Goal: Task Accomplishment & Management: Use online tool/utility

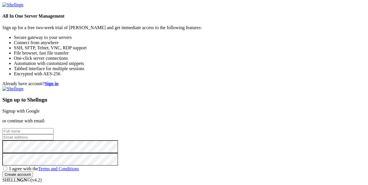
click at [40, 109] on link "Signup with Google" at bounding box center [20, 111] width 37 height 5
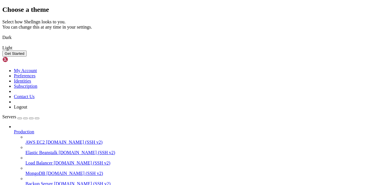
click at [2, 44] on img at bounding box center [2, 44] width 0 height 0
click at [27, 57] on button "Get Started" at bounding box center [14, 54] width 24 height 6
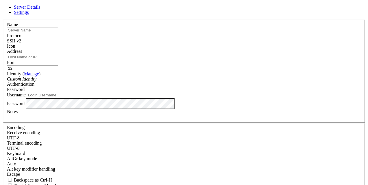
click at [58, 33] on input "text" at bounding box center [32, 30] width 51 height 6
paste input "Servidor: [DOMAIN_NAME] User: AKIA5NRV62TD7AP7ZTEC Key: [ENCRYPTION_KEY]"
type input "Servidor: [DOMAIN_NAME] User: AKIA5NRV62TD7AP7ZTEC Key: [ENCRYPTION_KEY]"
type input "BeyMoodle"
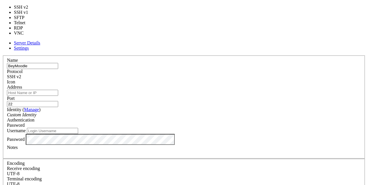
click at [215, 74] on div "SSH v2" at bounding box center [184, 76] width 354 height 5
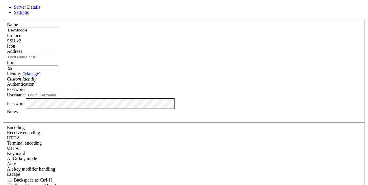
click at [213, 41] on div "SSH v2" at bounding box center [184, 40] width 354 height 5
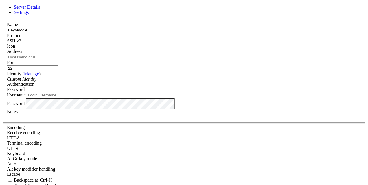
click at [58, 60] on input "Address" at bounding box center [32, 57] width 51 height 6
paste input "3UksV4Zeqg"
drag, startPoint x: 145, startPoint y: 63, endPoint x: 37, endPoint y: 53, distance: 108.3
click at [37, 53] on div "Server Details Settings Name [GEOGRAPHIC_DATA] Protocol SSH v2 Icon" at bounding box center [183, 124] width 363 height 239
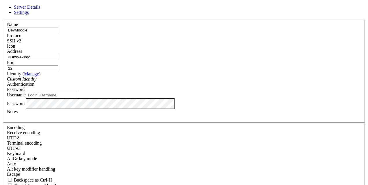
drag, startPoint x: 155, startPoint y: 62, endPoint x: 60, endPoint y: 60, distance: 94.6
click at [60, 60] on div "Server Details Settings Name [GEOGRAPHIC_DATA] Protocol SSH v2 Icon" at bounding box center [183, 124] width 363 height 239
paste input "[TECHNICAL_ID]"
type input "[TECHNICAL_ID]"
click at [36, 82] on icon "Custom Identity" at bounding box center [22, 79] width 30 height 5
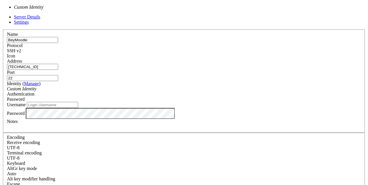
click at [36, 86] on icon "Custom Identity" at bounding box center [22, 88] width 30 height 5
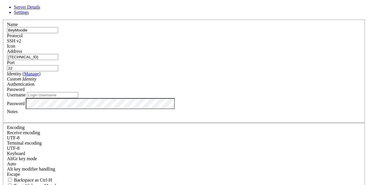
click at [36, 82] on icon "Custom Identity" at bounding box center [22, 79] width 30 height 5
click at [231, 87] on div "Password" at bounding box center [184, 89] width 354 height 5
click at [78, 98] on input "Username" at bounding box center [52, 95] width 51 height 6
paste input "technology"
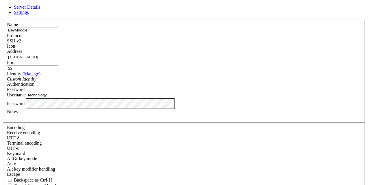
type input "technology"
click at [135, 120] on div at bounding box center [184, 117] width 354 height 5
click at [58, 33] on input "BeyMoodle" at bounding box center [32, 30] width 51 height 6
type input "BeyMoodleAPP"
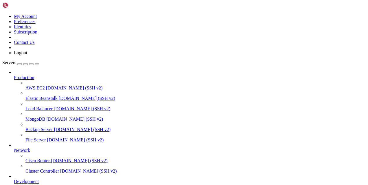
scroll to position [48, 0]
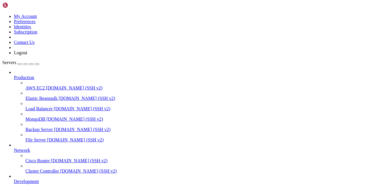
type input "/./"
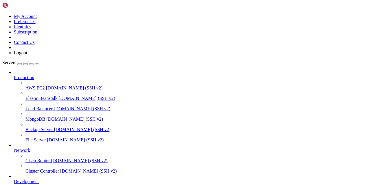
type input "/private_html"
click at [14, 179] on icon at bounding box center [14, 179] width 0 height 0
click at [65, 143] on div at bounding box center [190, 145] width 352 height 5
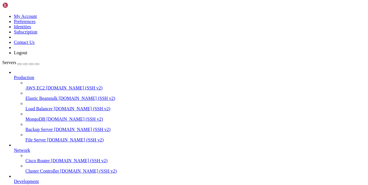
scroll to position [0, 0]
click at [64, 70] on div at bounding box center [190, 72] width 352 height 5
click at [14, 75] on icon at bounding box center [14, 75] width 0 height 0
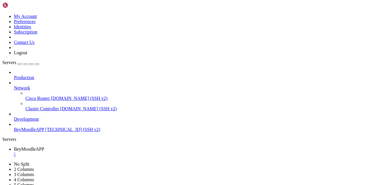
click at [14, 86] on icon at bounding box center [14, 86] width 0 height 0
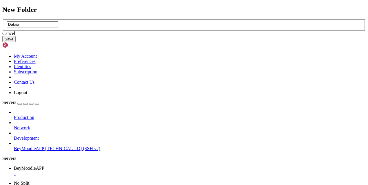
type input "Dataia"
click at [16, 42] on button "Save" at bounding box center [8, 39] width 13 height 6
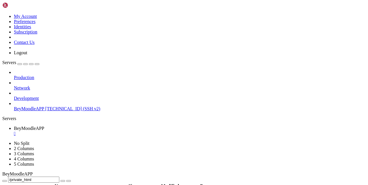
click at [5, 181] on icon "button" at bounding box center [5, 181] width 0 height 0
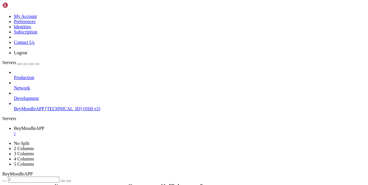
type input "/public_html"
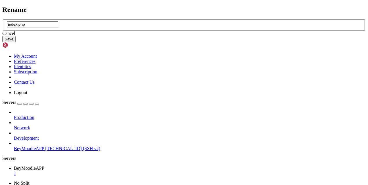
click at [58, 27] on input "index.php" at bounding box center [32, 24] width 51 height 6
type input "indexold.php"
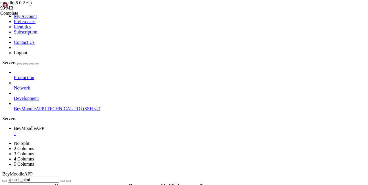
click at [20, 64] on div "button" at bounding box center [20, 64] width 0 height 0
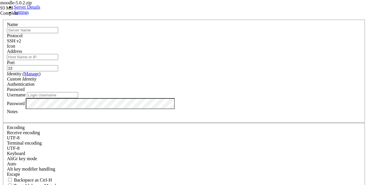
click at [29, 15] on link "Settings" at bounding box center [21, 12] width 15 height 5
click at [2, 20] on icon at bounding box center [2, 20] width 0 height 0
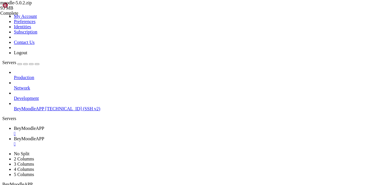
scroll to position [0, 0]
drag, startPoint x: 6, startPoint y: 451, endPoint x: 92, endPoint y: 461, distance: 86.5
